Goal: Task Accomplishment & Management: Manage account settings

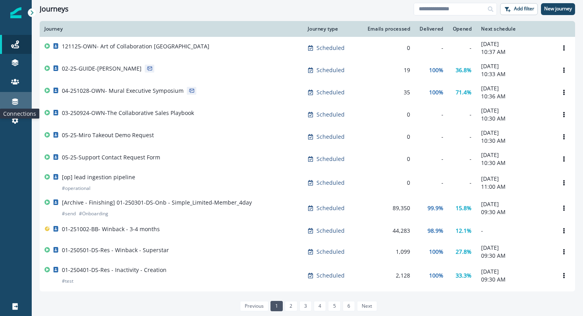
click at [15, 101] on icon at bounding box center [15, 102] width 6 height 6
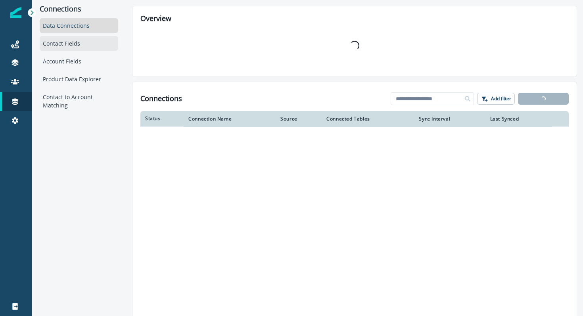
click at [72, 43] on div "Contact Fields" at bounding box center [79, 43] width 78 height 15
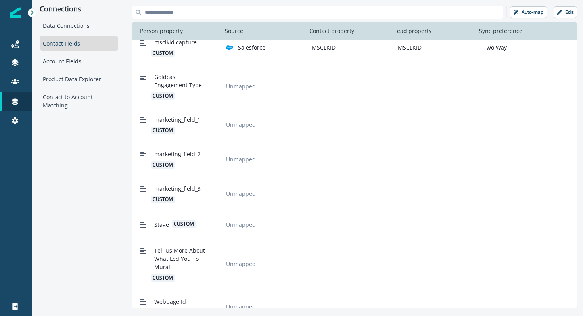
scroll to position [1593, 0]
click at [163, 224] on span "Stage" at bounding box center [161, 223] width 15 height 8
click at [566, 14] on p "Edit" at bounding box center [569, 13] width 8 height 6
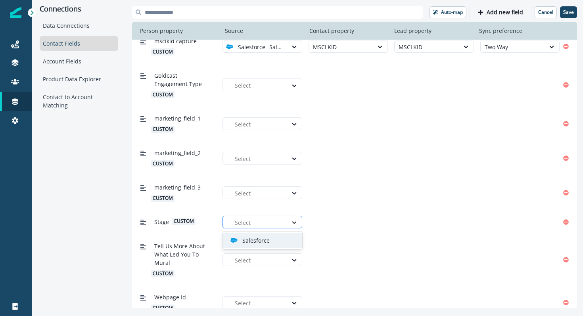
click at [287, 226] on div at bounding box center [293, 222] width 13 height 8
click at [282, 237] on div "Salesforce" at bounding box center [265, 240] width 70 height 8
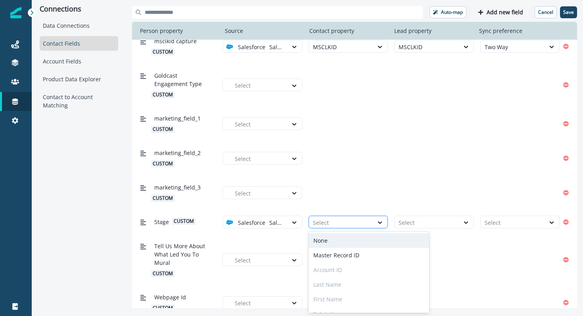
click at [330, 221] on div at bounding box center [341, 223] width 56 height 10
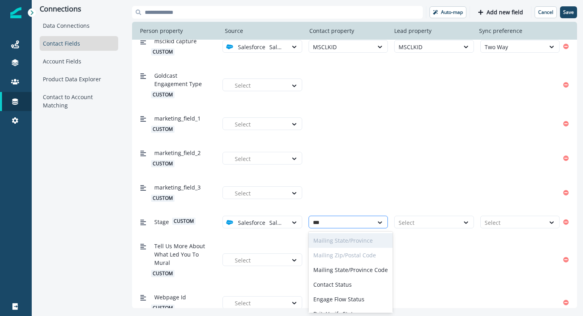
type input "****"
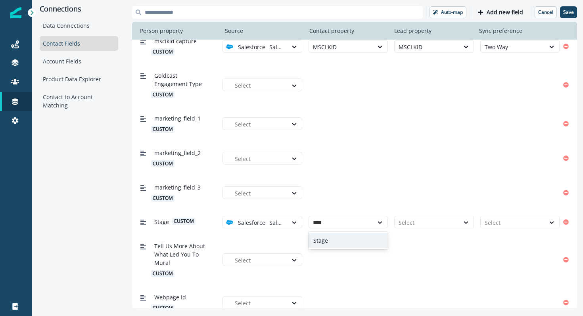
click at [328, 240] on div "Stage" at bounding box center [347, 240] width 79 height 15
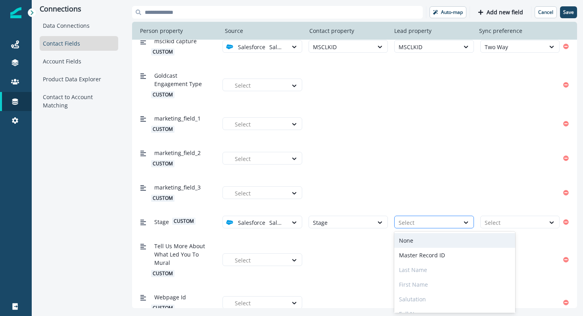
click at [417, 221] on div at bounding box center [426, 223] width 56 height 10
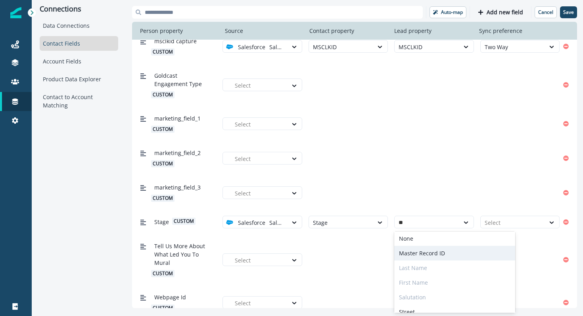
scroll to position [0, 0]
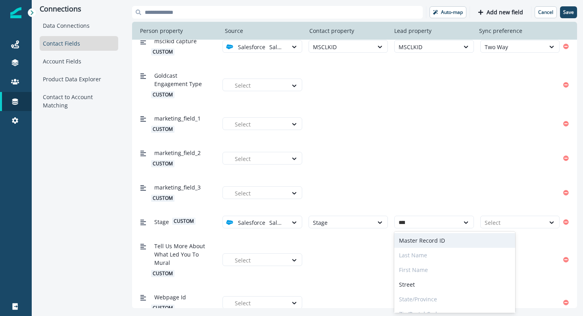
type input "*****"
click at [411, 241] on div "Stage" at bounding box center [433, 240] width 79 height 15
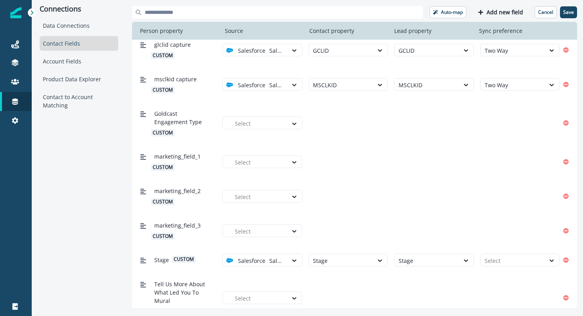
scroll to position [1553, 0]
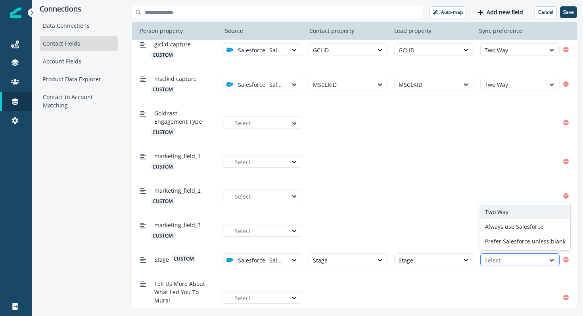
click at [503, 264] on div at bounding box center [512, 260] width 56 height 10
click at [497, 212] on div "Two Way" at bounding box center [525, 212] width 90 height 15
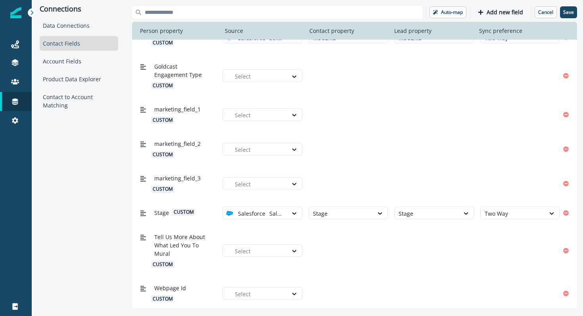
scroll to position [1602, 0]
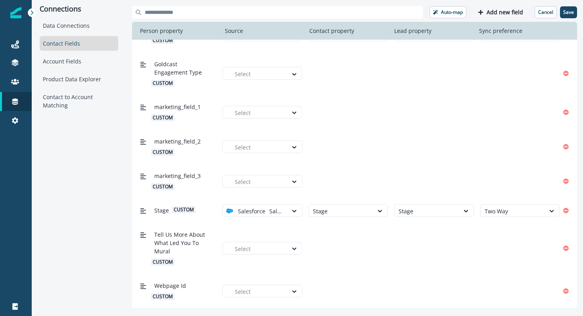
click at [173, 254] on span "Tell Us More About What Led You To Mural" at bounding box center [181, 242] width 54 height 25
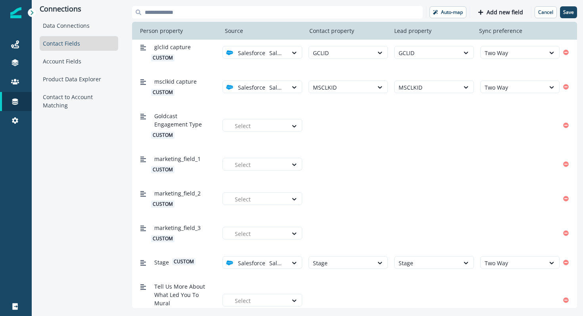
scroll to position [1542, 0]
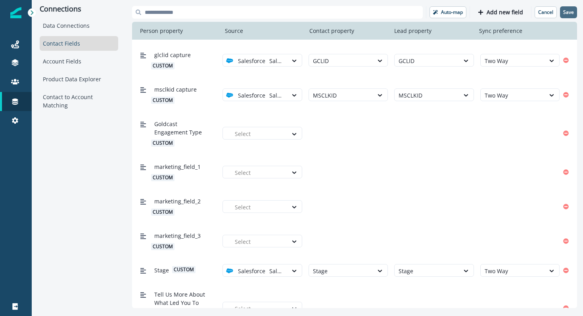
click at [568, 10] on p "Save" at bounding box center [568, 13] width 11 height 6
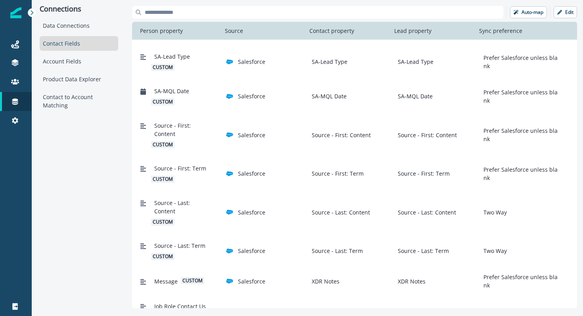
scroll to position [1237, 0]
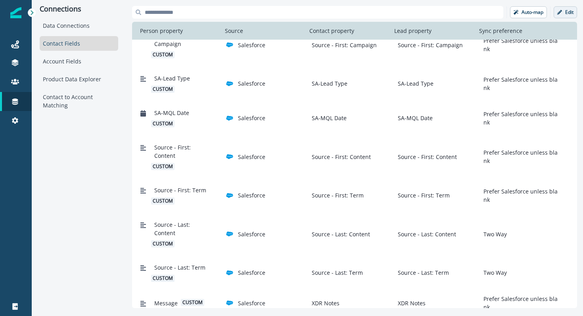
click at [565, 15] on p "Edit" at bounding box center [569, 13] width 8 height 6
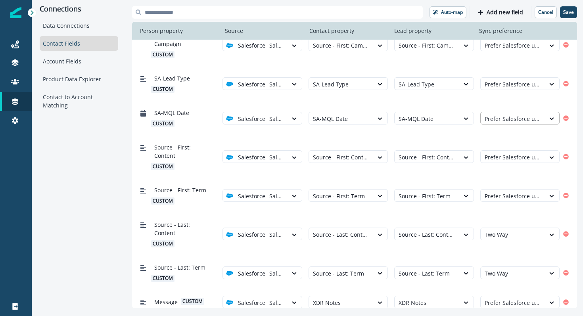
click at [529, 118] on div at bounding box center [512, 119] width 56 height 10
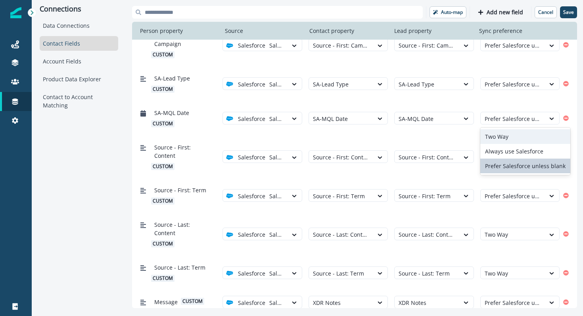
click at [523, 137] on div "Two Way" at bounding box center [525, 136] width 90 height 15
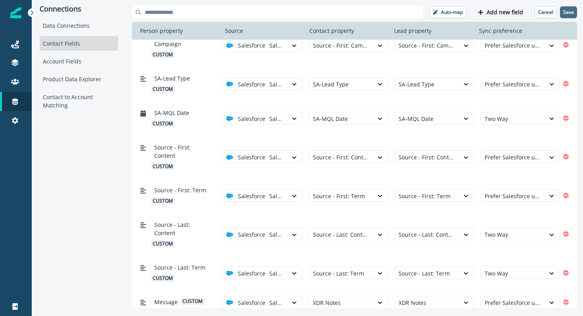
click at [567, 13] on p "Save" at bounding box center [568, 13] width 11 height 6
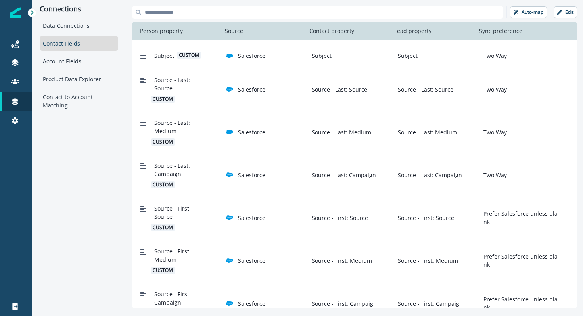
scroll to position [985, 0]
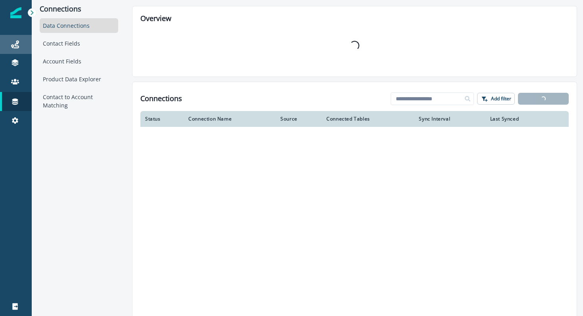
click at [14, 50] on link "Journeys" at bounding box center [16, 44] width 32 height 19
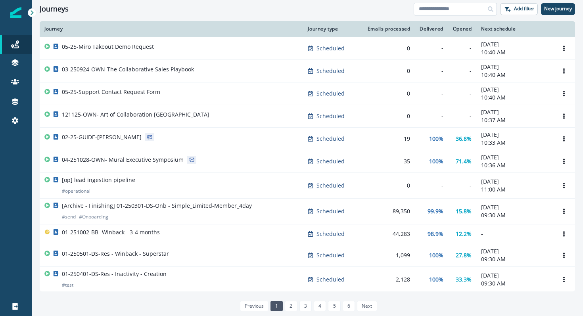
click at [443, 6] on input at bounding box center [454, 9] width 83 height 13
type input "*******"
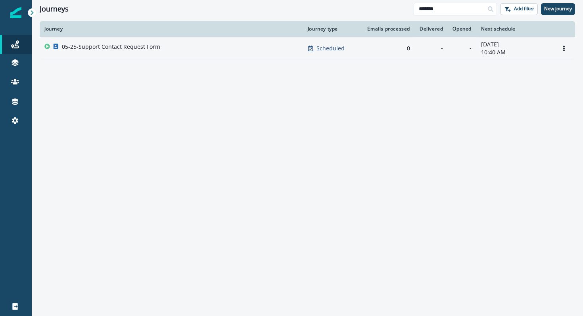
click at [144, 45] on p "05-25-Support Contact Request Form" at bounding box center [111, 47] width 98 height 8
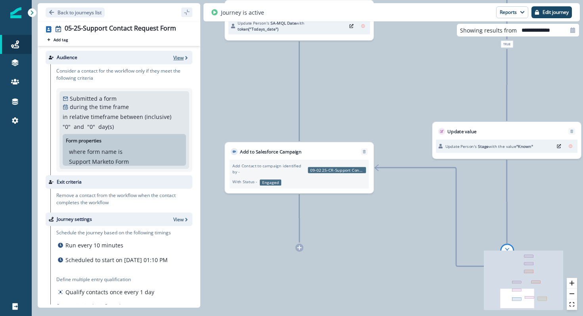
click at [178, 59] on p "View" at bounding box center [178, 57] width 10 height 7
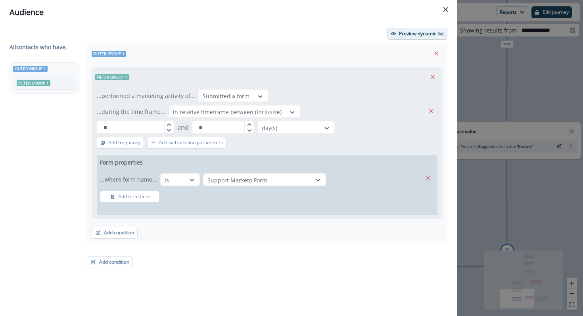
click at [405, 33] on p "Preview dynamic list" at bounding box center [421, 34] width 45 height 6
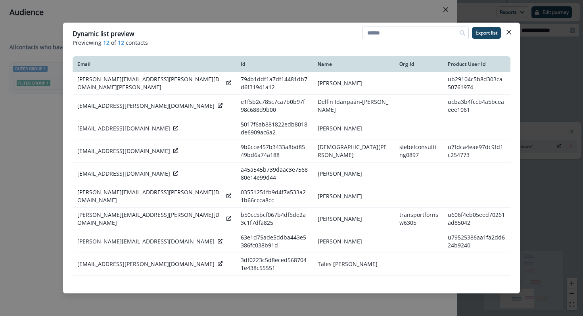
paste input "**********"
type input "**********"
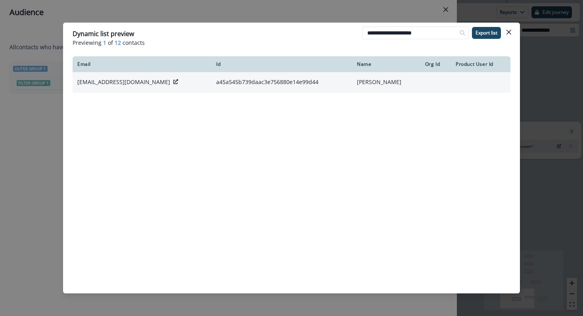
click at [173, 81] on icon at bounding box center [175, 81] width 5 height 5
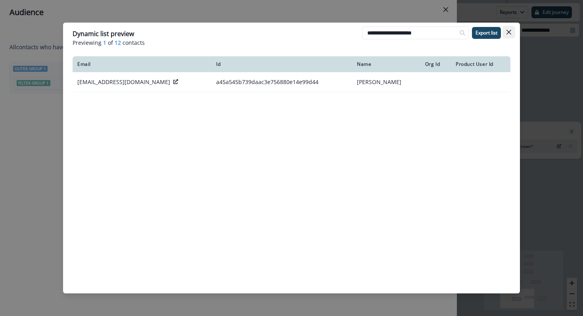
click at [505, 30] on button "Close" at bounding box center [508, 32] width 13 height 13
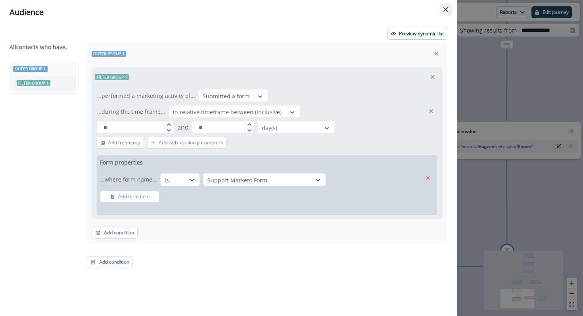
click at [447, 10] on icon "Close" at bounding box center [445, 9] width 5 height 5
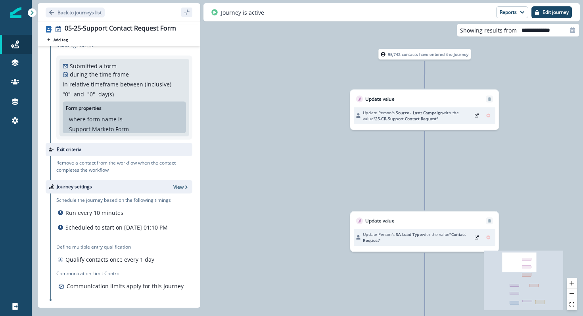
scroll to position [41, 0]
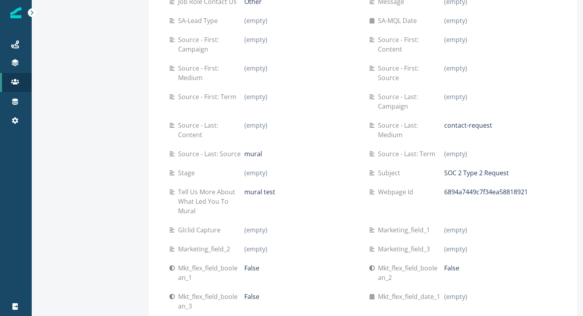
scroll to position [451, 0]
drag, startPoint x: 380, startPoint y: 86, endPoint x: 384, endPoint y: 92, distance: 7.1
click at [384, 92] on p "Source - Last: Campaign" at bounding box center [411, 101] width 66 height 19
drag, startPoint x: 384, startPoint y: 88, endPoint x: 391, endPoint y: 98, distance: 12.5
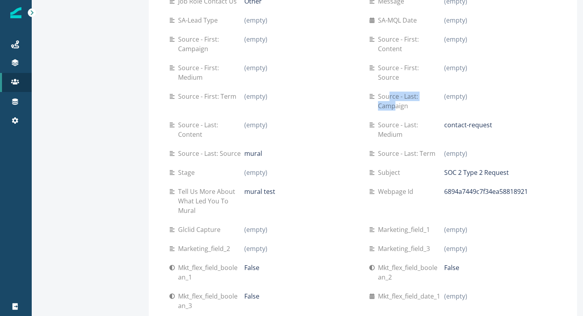
click at [391, 98] on p "Source - Last: Campaign" at bounding box center [411, 101] width 66 height 19
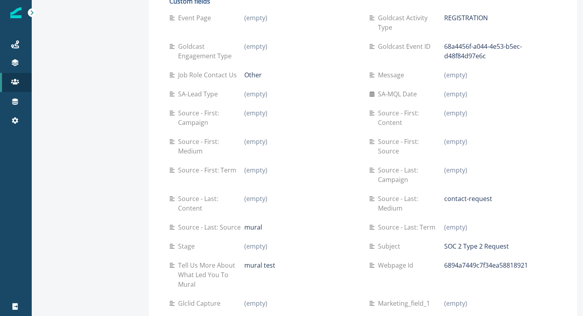
scroll to position [356, 0]
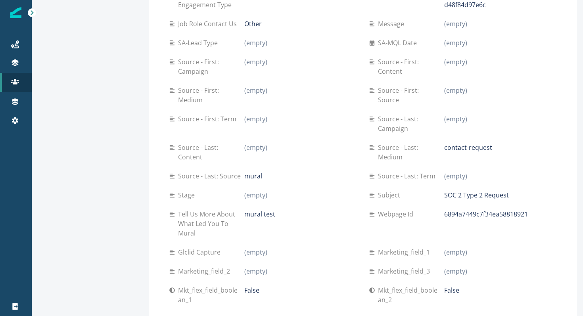
scroll to position [423, 0]
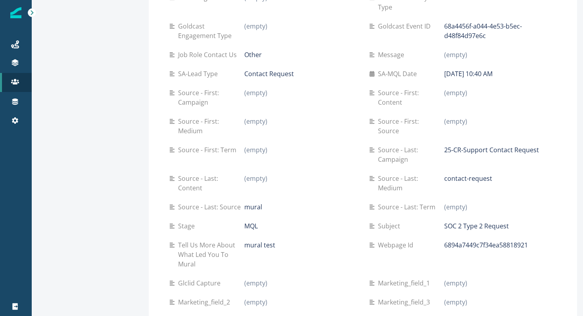
scroll to position [397, 0]
